Goal: Navigation & Orientation: Find specific page/section

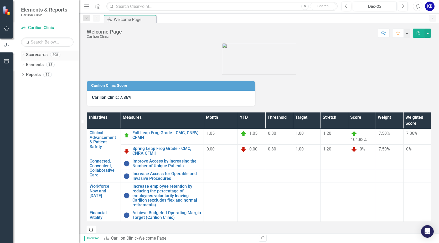
click at [24, 52] on div "Dropdown Scorecards 308" at bounding box center [50, 56] width 58 height 10
click at [22, 55] on icon "Dropdown" at bounding box center [23, 55] width 4 height 3
click at [27, 66] on icon "Dropdown" at bounding box center [26, 64] width 4 height 3
click at [40, 75] on link "Department of FCM" at bounding box center [56, 75] width 45 height 6
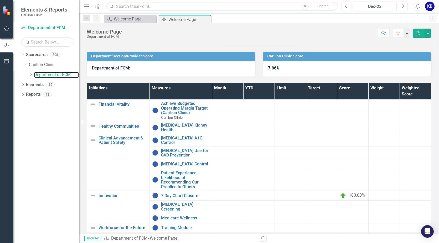
scroll to position [43, 0]
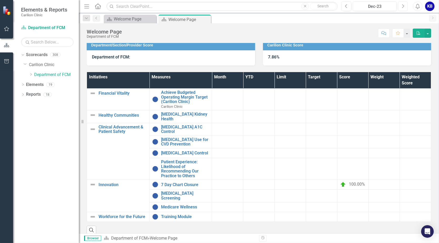
click at [402, 4] on icon "button" at bounding box center [403, 6] width 2 height 4
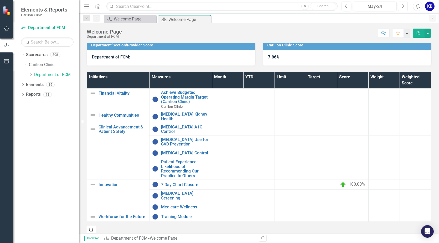
click at [402, 4] on icon "button" at bounding box center [403, 6] width 2 height 4
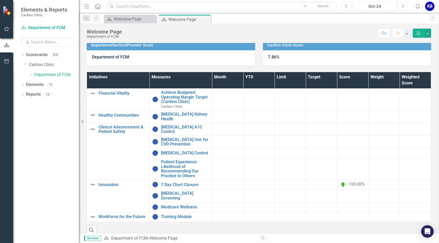
click at [402, 4] on icon "button" at bounding box center [403, 6] width 2 height 4
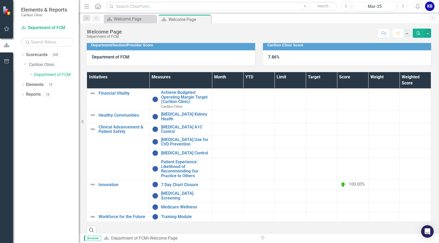
click at [402, 4] on icon "button" at bounding box center [403, 6] width 2 height 4
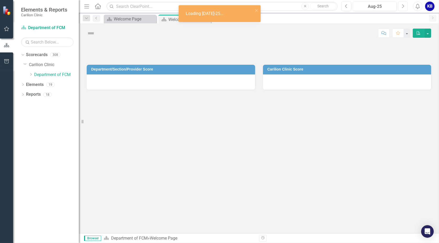
click at [402, 4] on icon "button" at bounding box center [403, 6] width 2 height 4
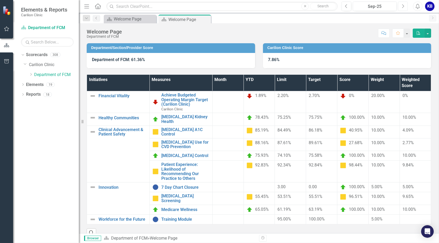
scroll to position [44, 0]
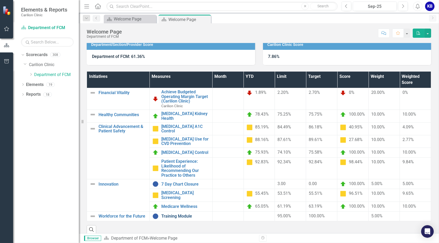
click at [178, 214] on link "Training Module" at bounding box center [185, 216] width 48 height 5
